Goal: Information Seeking & Learning: Check status

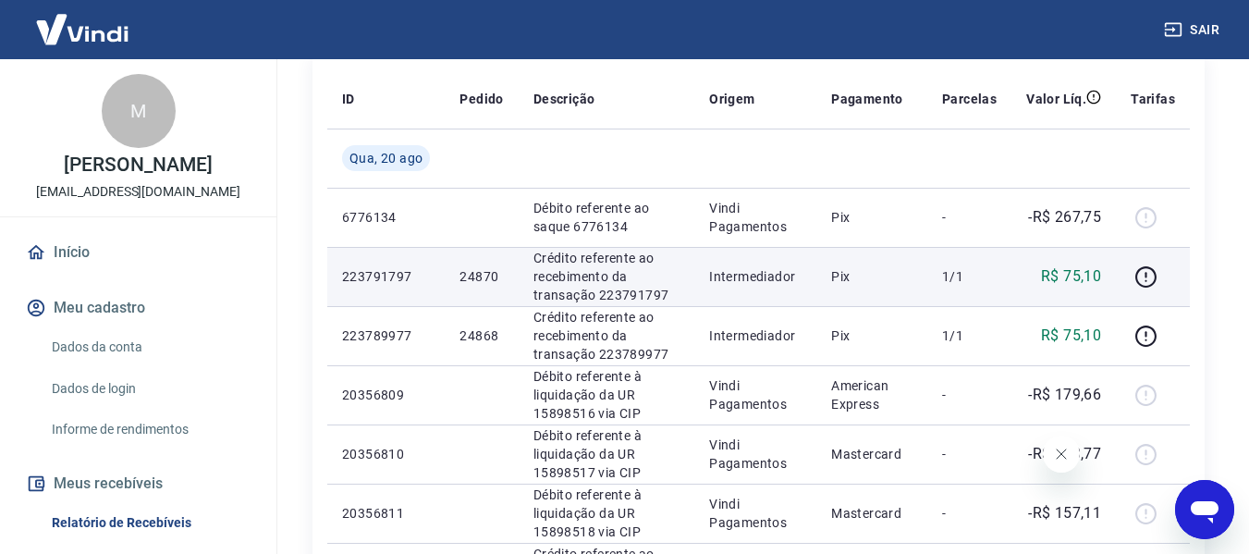
scroll to position [370, 0]
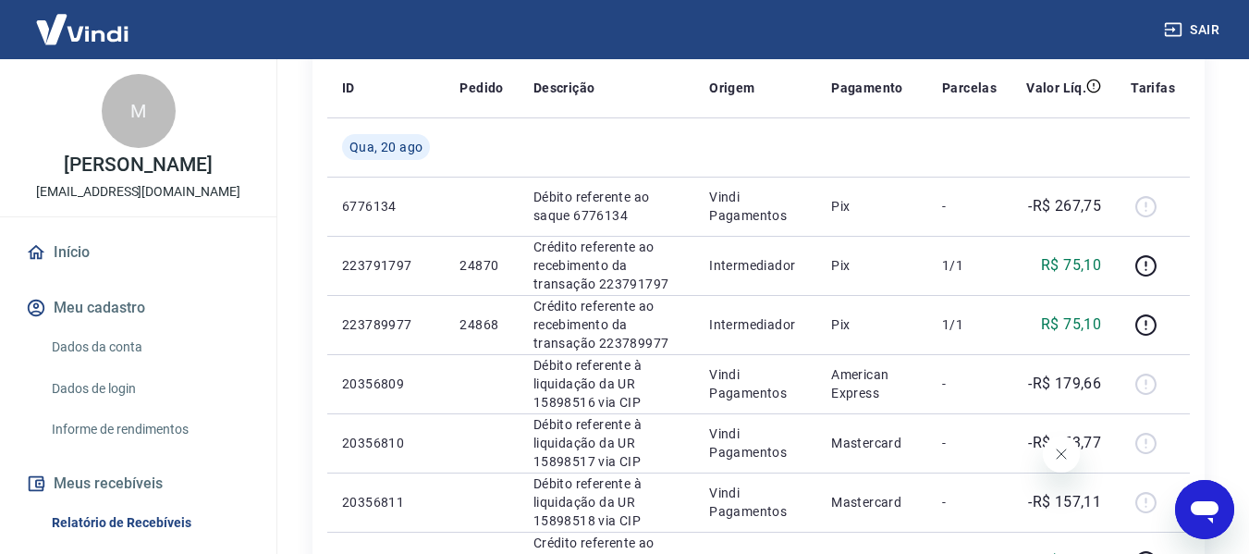
click at [1058, 458] on icon "Fechar mensagem da empresa" at bounding box center [1060, 454] width 15 height 15
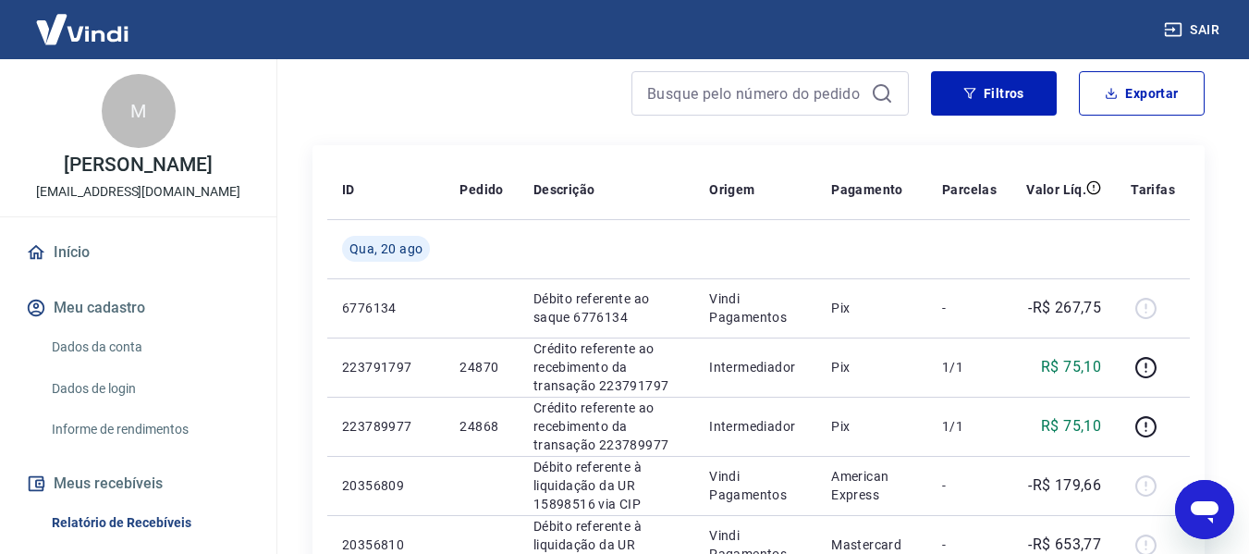
scroll to position [92, 0]
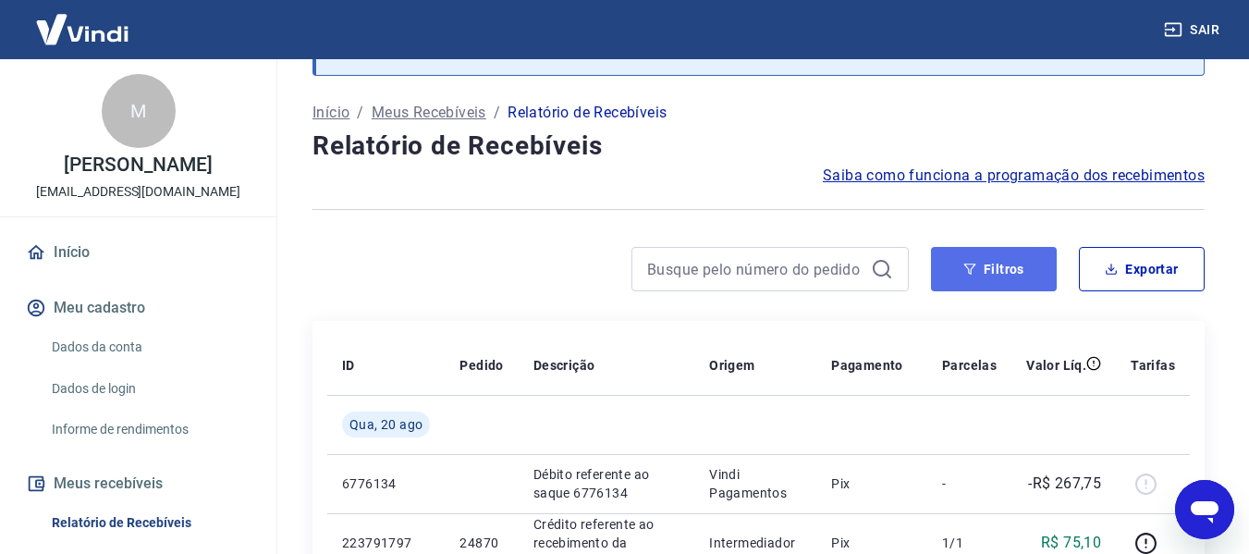
click at [1010, 271] on button "Filtros" at bounding box center [994, 269] width 126 height 44
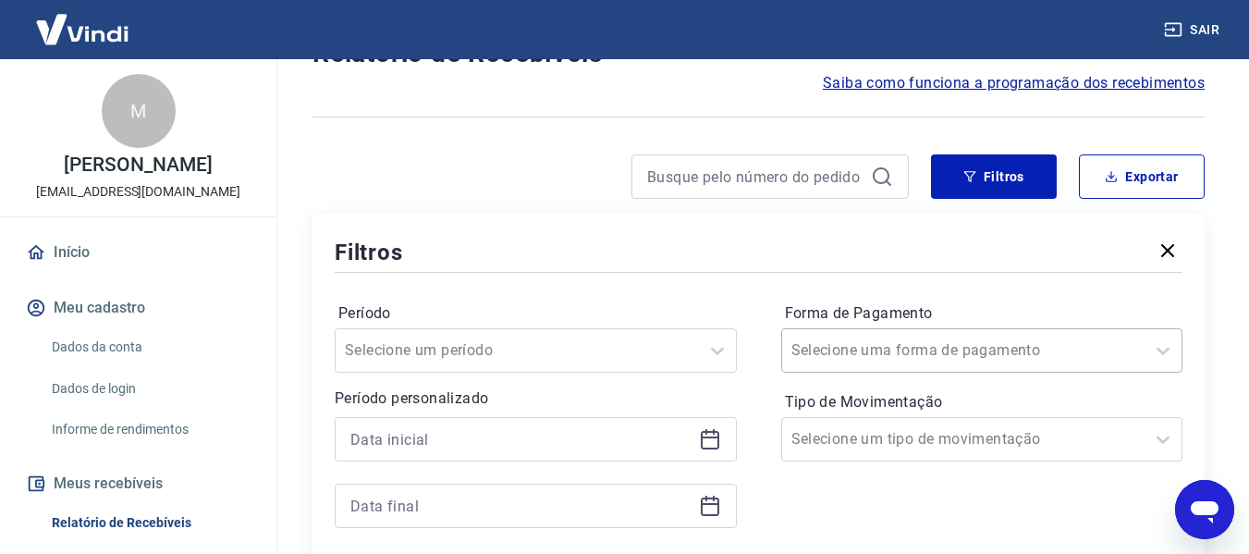
click at [973, 353] on div "Selecione uma forma de pagamento" at bounding box center [982, 350] width 402 height 44
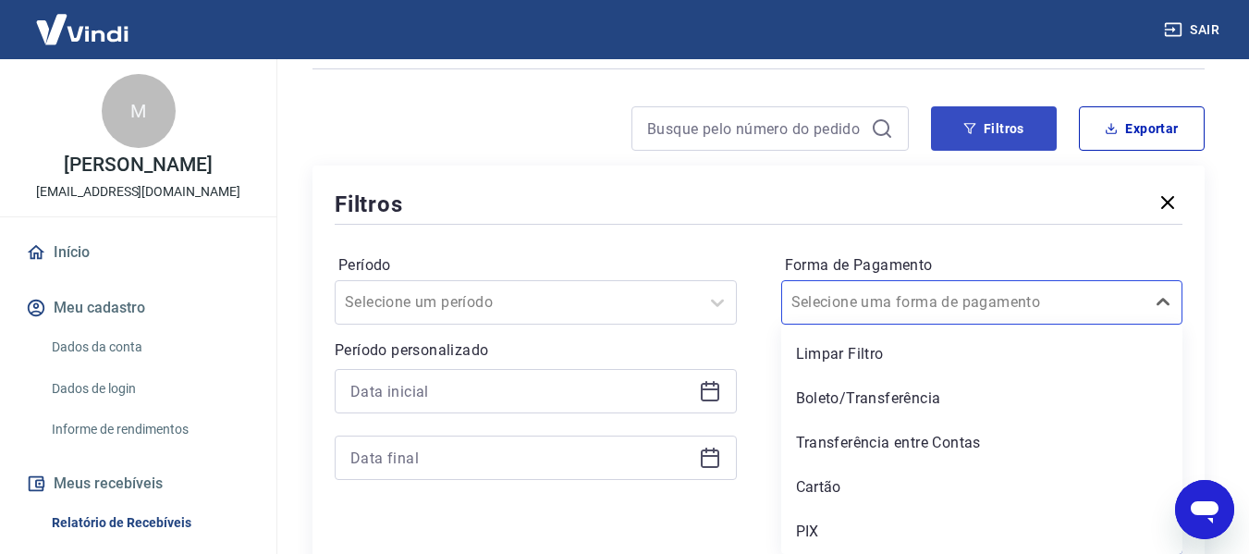
click at [864, 522] on div "PIX" at bounding box center [982, 531] width 402 height 37
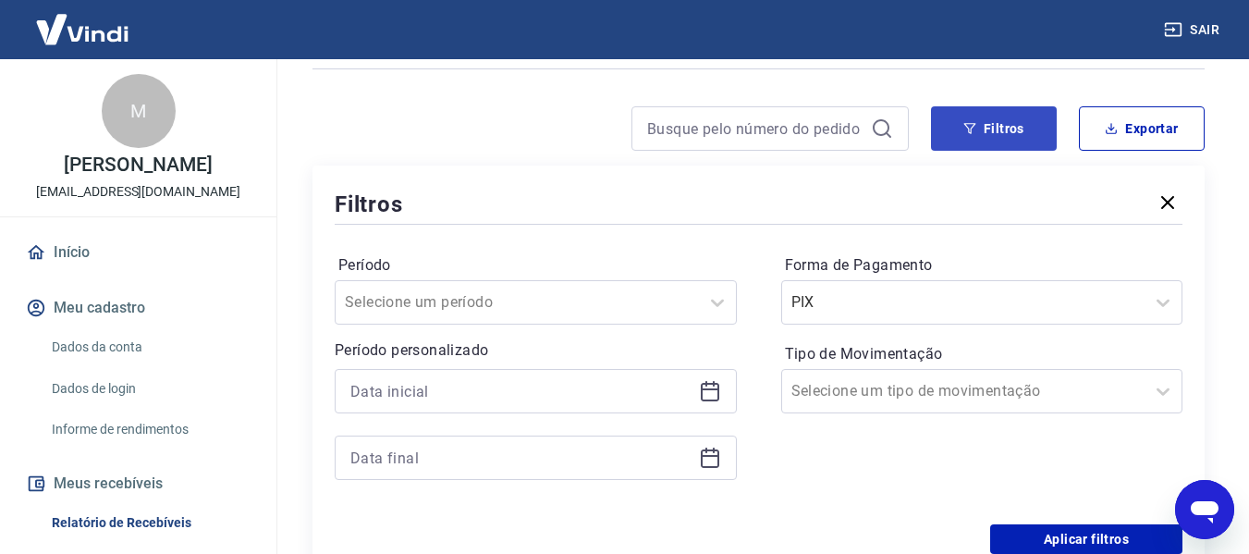
scroll to position [418, 0]
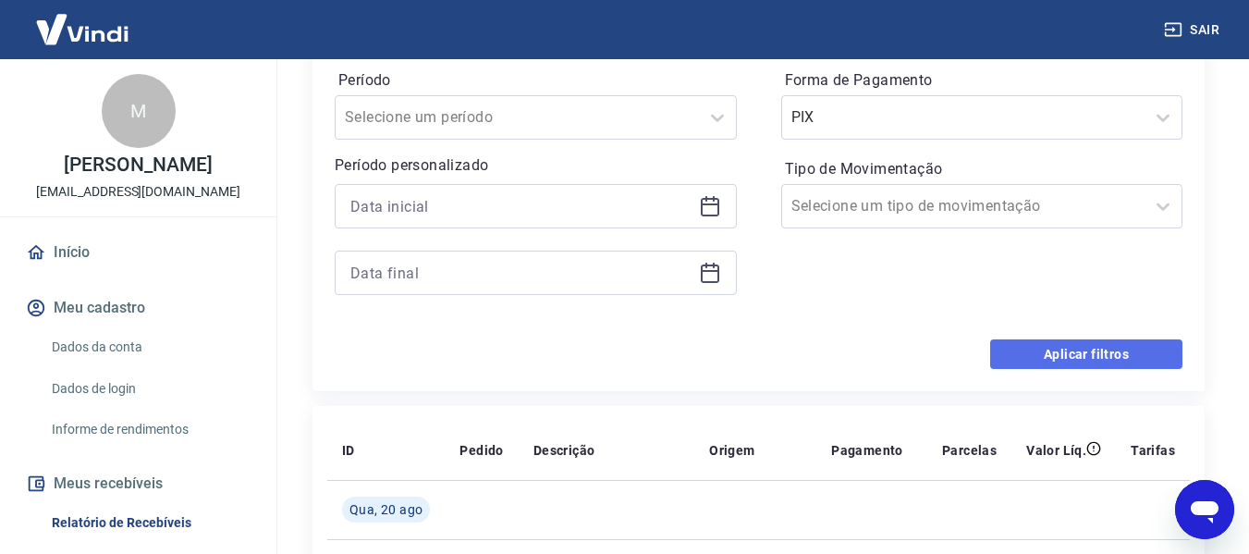
click at [1075, 347] on button "Aplicar filtros" at bounding box center [1086, 354] width 192 height 30
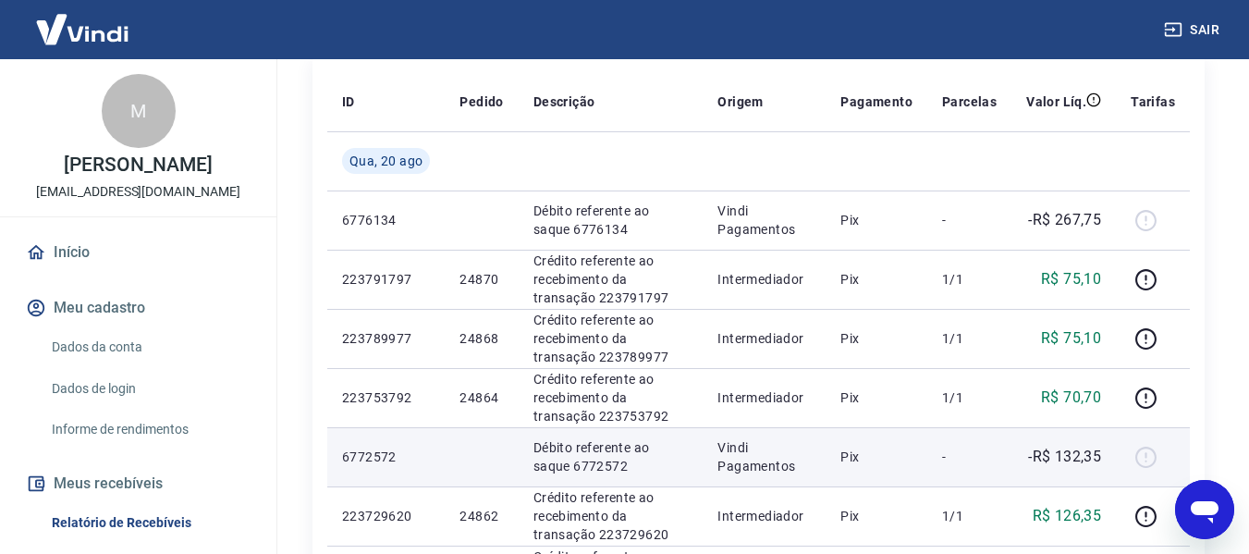
scroll to position [325, 0]
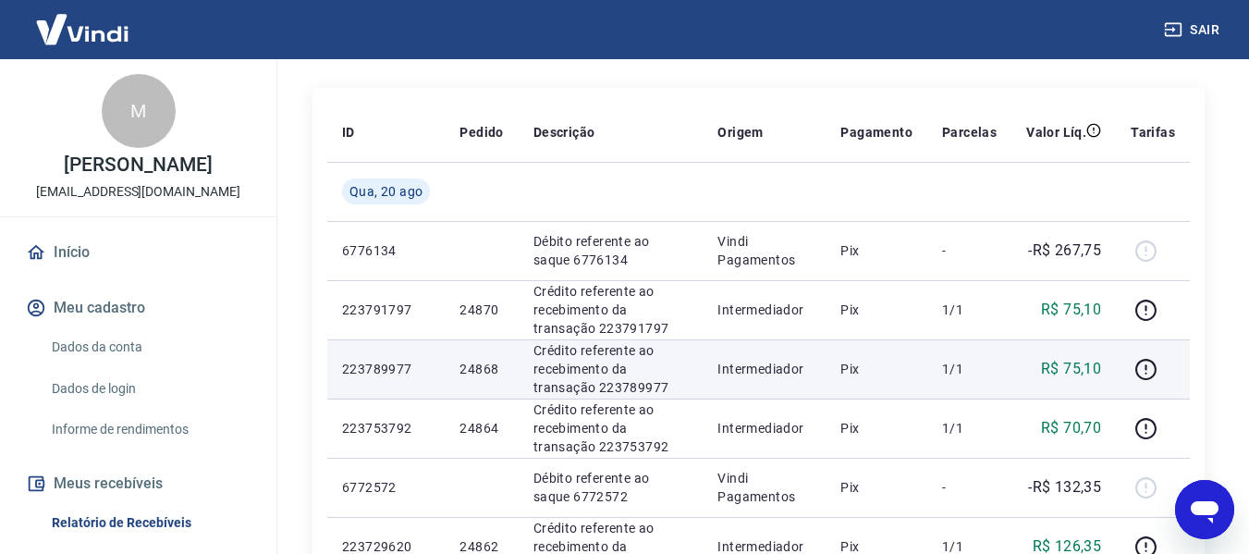
click at [1086, 368] on p "R$ 75,10" at bounding box center [1071, 369] width 60 height 22
copy p "75,10"
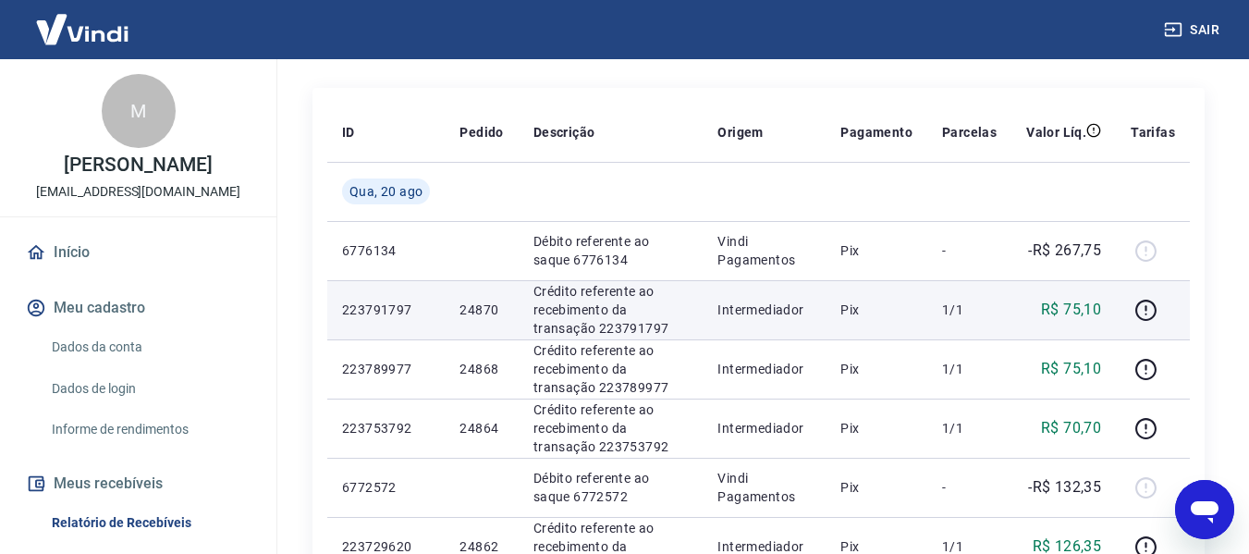
click at [1092, 312] on p "R$ 75,10" at bounding box center [1071, 310] width 60 height 22
copy p "75,10"
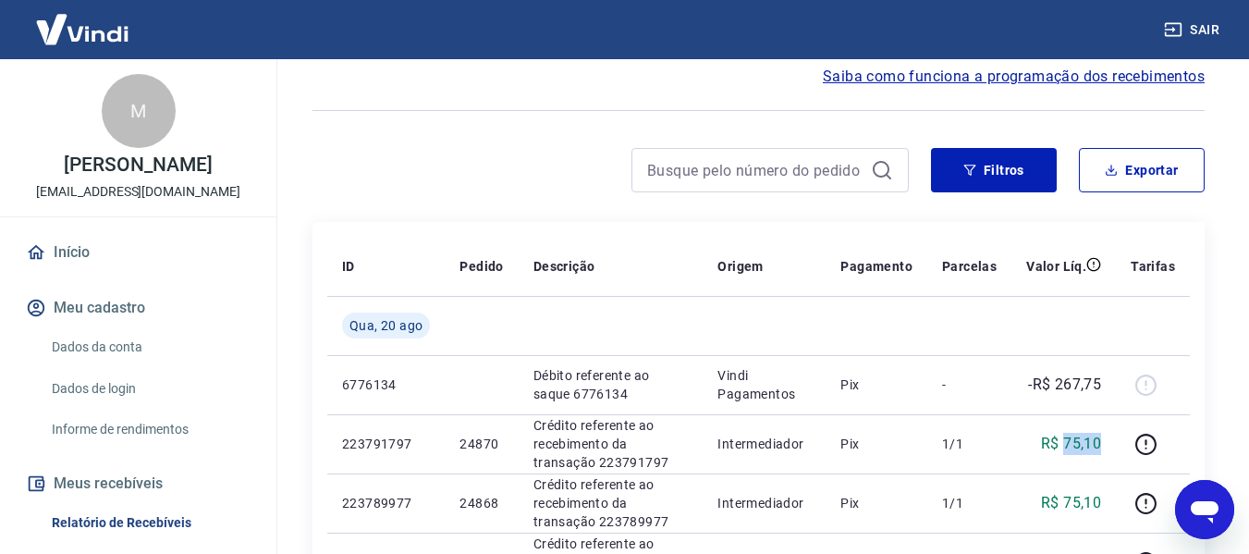
scroll to position [48, 0]
